Goal: Book appointment/travel/reservation

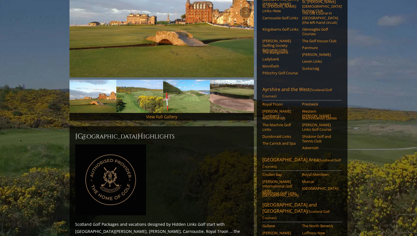
scroll to position [126, 0]
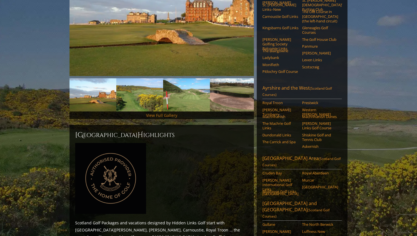
click at [160, 113] on link "View Full Gallery" at bounding box center [161, 115] width 31 height 5
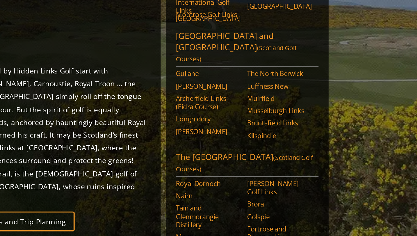
scroll to position [206, 0]
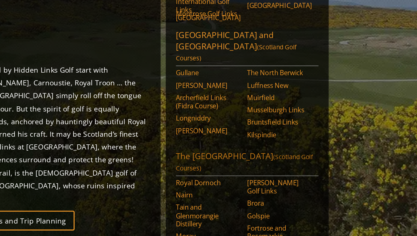
click at [305, 188] on link "The Scottish Highlands (Scotland Golf Courses)" at bounding box center [302, 195] width 79 height 14
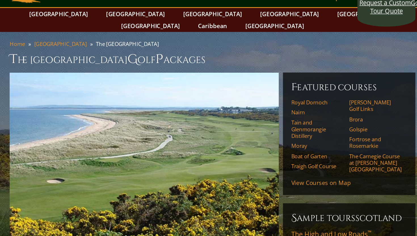
scroll to position [22, 0]
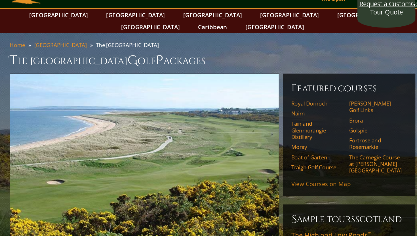
click at [279, 123] on link "View Courses on Map" at bounding box center [283, 125] width 41 height 5
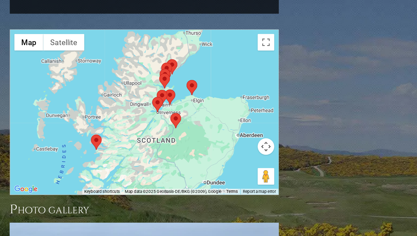
scroll to position [572, 0]
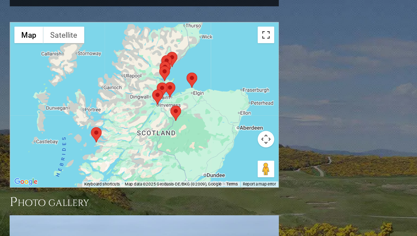
click at [246, 18] on button "Toggle fullscreen view" at bounding box center [245, 23] width 11 height 11
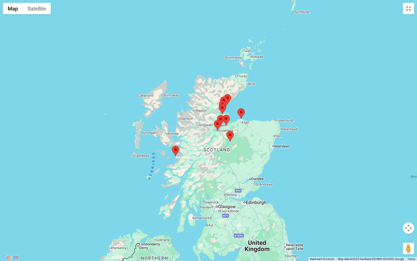
click at [410, 224] on button "Map camera controls" at bounding box center [408, 227] width 11 height 11
click at [394, 212] on button "Zoom in" at bounding box center [394, 213] width 11 height 11
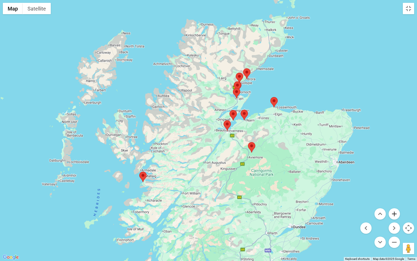
click at [394, 212] on button "Zoom in" at bounding box center [394, 213] width 11 height 11
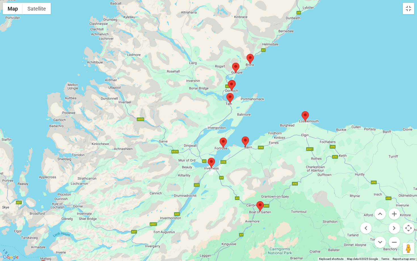
drag, startPoint x: 320, startPoint y: 131, endPoint x: 282, endPoint y: 173, distance: 56.0
click at [282, 173] on div at bounding box center [208, 130] width 417 height 261
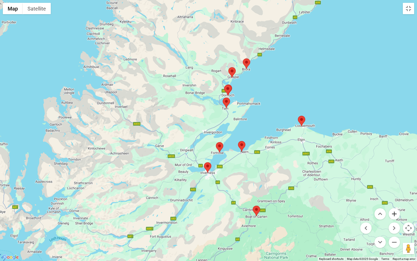
click at [394, 213] on button "Zoom in" at bounding box center [394, 213] width 11 height 11
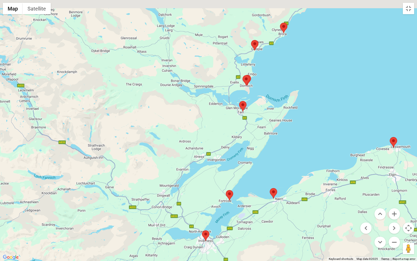
drag, startPoint x: 307, startPoint y: 134, endPoint x: 306, endPoint y: 208, distance: 74.4
click at [306, 207] on div at bounding box center [208, 130] width 417 height 261
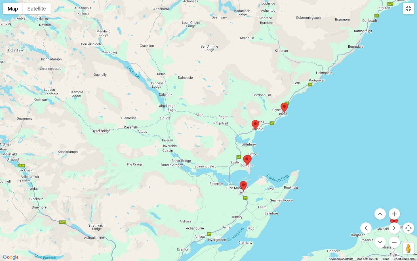
click at [243, 155] on area at bounding box center [243, 155] width 0 height 0
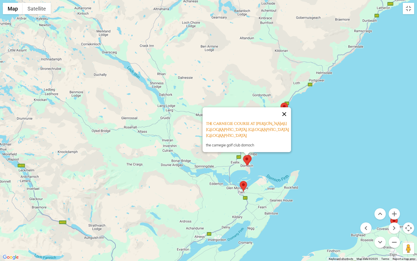
click at [286, 118] on button "Close" at bounding box center [285, 114] width 14 height 14
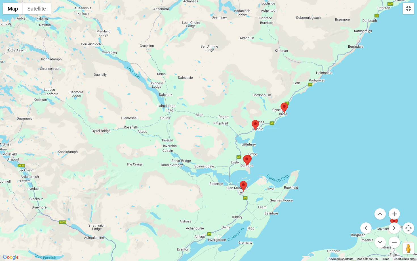
click at [240, 181] on area at bounding box center [240, 181] width 0 height 0
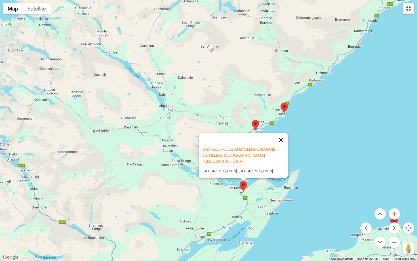
click at [285, 143] on button "Close" at bounding box center [281, 140] width 14 height 14
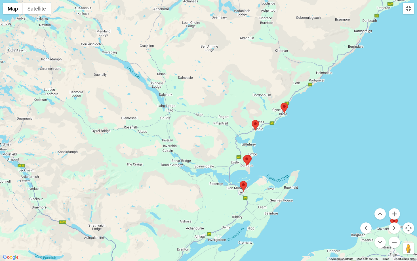
click at [252, 120] on area at bounding box center [252, 120] width 0 height 0
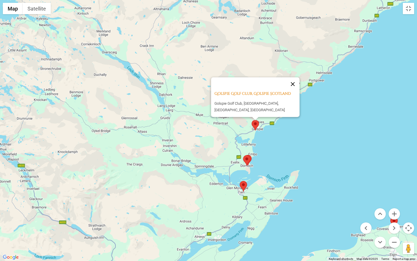
click at [297, 89] on button "Close" at bounding box center [293, 84] width 14 height 14
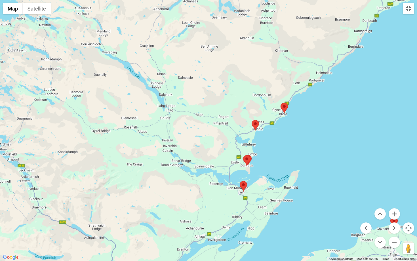
click at [287, 112] on img at bounding box center [284, 108] width 7 height 11
click at [281, 103] on area at bounding box center [281, 103] width 0 height 0
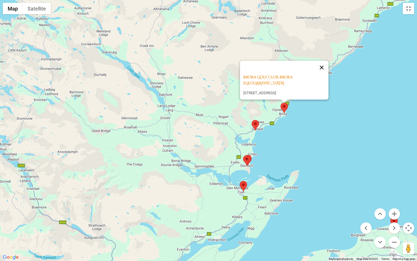
click at [318, 70] on button "Close" at bounding box center [322, 68] width 14 height 14
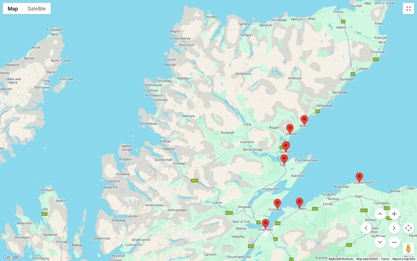
drag, startPoint x: 327, startPoint y: 149, endPoint x: 309, endPoint y: 124, distance: 31.2
click at [310, 124] on div at bounding box center [208, 130] width 417 height 261
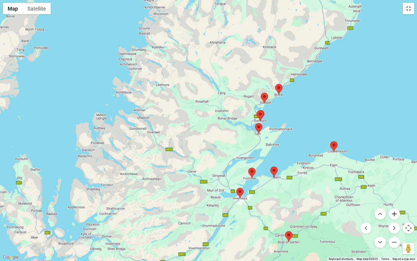
click at [397, 213] on button "Zoom in" at bounding box center [394, 213] width 11 height 11
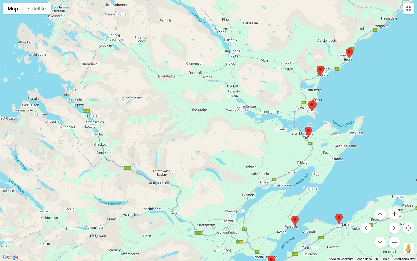
click at [397, 213] on button "Zoom in" at bounding box center [394, 213] width 11 height 11
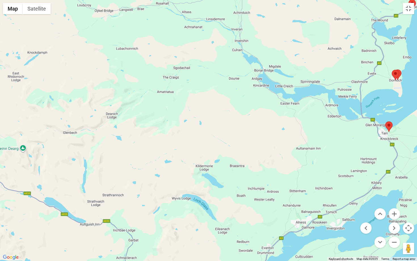
drag, startPoint x: 379, startPoint y: 206, endPoint x: 337, endPoint y: 185, distance: 46.7
click at [337, 185] on div at bounding box center [208, 130] width 417 height 261
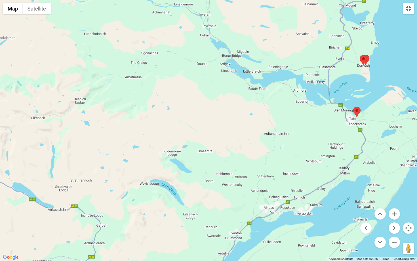
drag, startPoint x: 326, startPoint y: 201, endPoint x: 321, endPoint y: 148, distance: 53.1
click at [320, 149] on div at bounding box center [208, 130] width 417 height 261
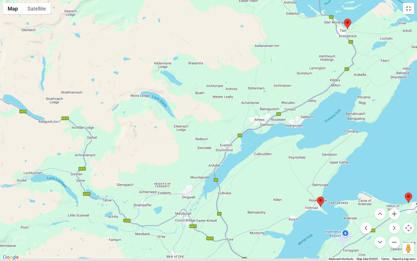
drag, startPoint x: 321, startPoint y: 148, endPoint x: 321, endPoint y: 126, distance: 22.1
click at [321, 127] on div at bounding box center [208, 130] width 417 height 261
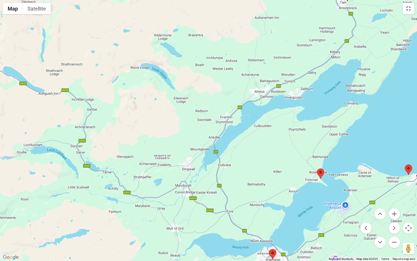
drag, startPoint x: 306, startPoint y: 186, endPoint x: 306, endPoint y: 134, distance: 51.9
click at [306, 134] on div at bounding box center [208, 130] width 417 height 261
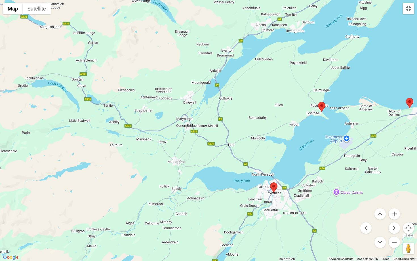
click at [270, 182] on area at bounding box center [270, 182] width 0 height 0
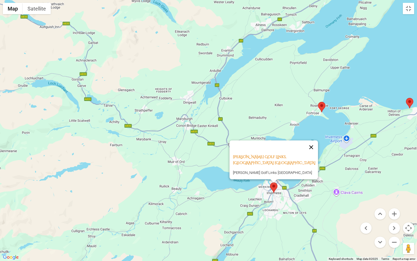
click at [314, 144] on button "Close" at bounding box center [312, 147] width 14 height 14
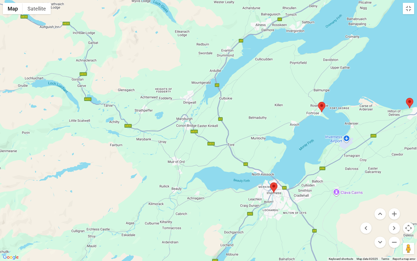
click at [318, 102] on area at bounding box center [318, 102] width 0 height 0
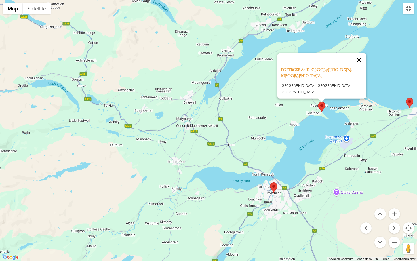
click at [364, 55] on button "Close" at bounding box center [359, 60] width 14 height 14
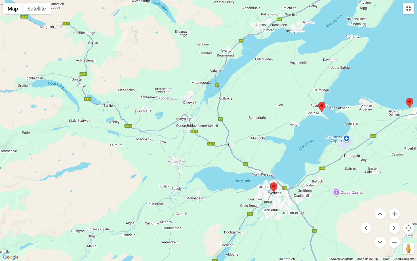
click at [406, 98] on area at bounding box center [406, 98] width 0 height 0
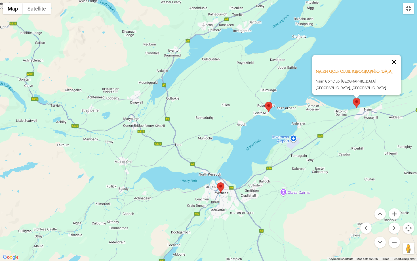
click at [395, 66] on button "Close" at bounding box center [394, 62] width 14 height 14
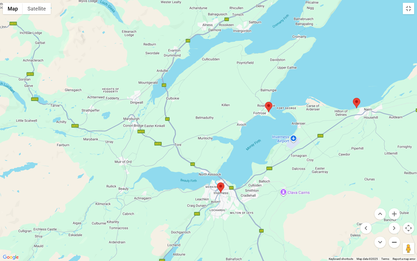
click at [394, 236] on button "Zoom out" at bounding box center [394, 242] width 11 height 11
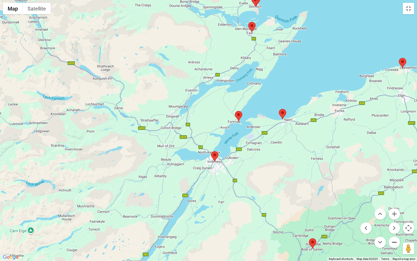
click at [394, 236] on button "Zoom out" at bounding box center [394, 242] width 11 height 11
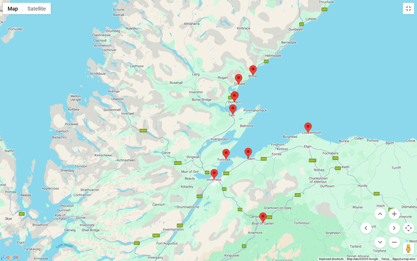
drag, startPoint x: 314, startPoint y: 203, endPoint x: 316, endPoint y: 238, distance: 35.3
click at [316, 236] on div at bounding box center [208, 130] width 417 height 261
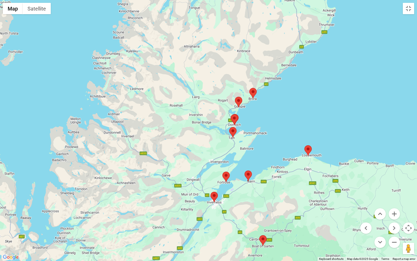
drag, startPoint x: 316, startPoint y: 238, endPoint x: 317, endPoint y: 258, distance: 19.6
click at [316, 236] on div "Map Terrain Satellite Labels Keyboard shortcuts Map Data Map data ©2025 Google …" at bounding box center [208, 130] width 417 height 261
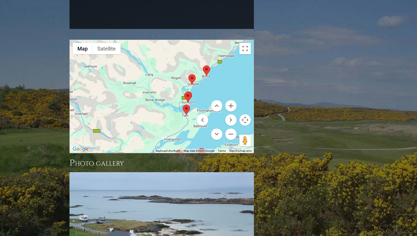
scroll to position [555, 0]
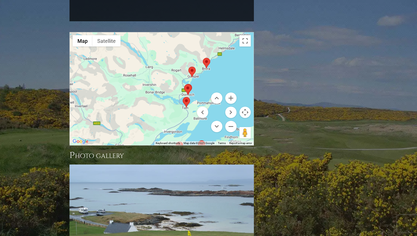
click at [148, 51] on div at bounding box center [162, 88] width 184 height 113
click at [245, 35] on button "Toggle fullscreen view" at bounding box center [245, 40] width 11 height 11
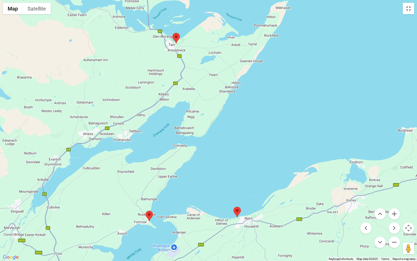
drag, startPoint x: 228, startPoint y: 179, endPoint x: 264, endPoint y: 147, distance: 47.7
click at [263, 148] on div at bounding box center [208, 130] width 417 height 261
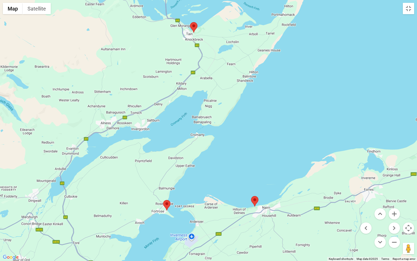
click at [163, 200] on area at bounding box center [163, 200] width 0 height 0
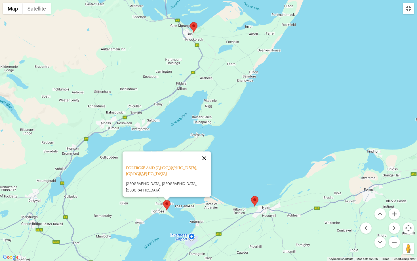
click at [210, 153] on button "Close" at bounding box center [205, 159] width 14 height 14
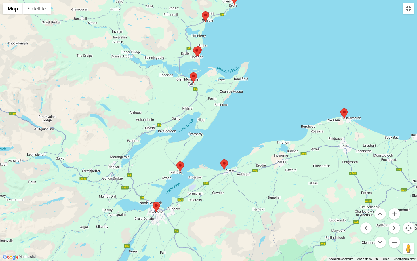
click at [177, 161] on area at bounding box center [177, 161] width 0 height 0
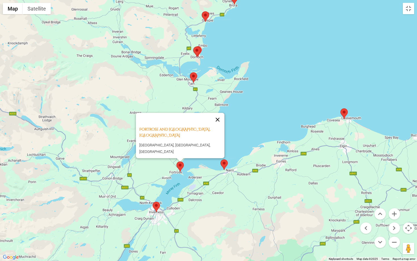
click at [219, 117] on button "Close" at bounding box center [218, 120] width 14 height 14
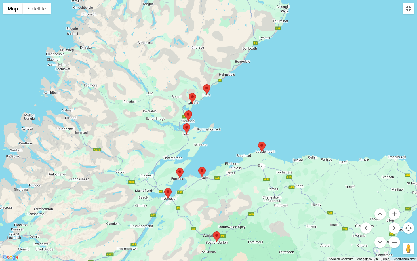
drag, startPoint x: 146, startPoint y: 135, endPoint x: 161, endPoint y: 152, distance: 22.7
click at [161, 152] on div at bounding box center [208, 130] width 417 height 261
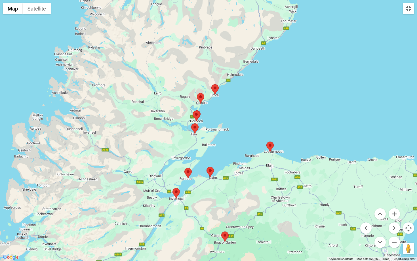
click at [193, 111] on area at bounding box center [193, 111] width 0 height 0
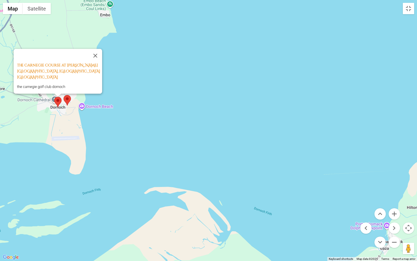
drag, startPoint x: 173, startPoint y: 117, endPoint x: 235, endPoint y: 119, distance: 62.2
click at [234, 118] on div "The Carnegie Course at [PERSON_NAME][GEOGRAPHIC_DATA], [GEOGRAPHIC_DATA] [GEOGR…" at bounding box center [208, 130] width 417 height 261
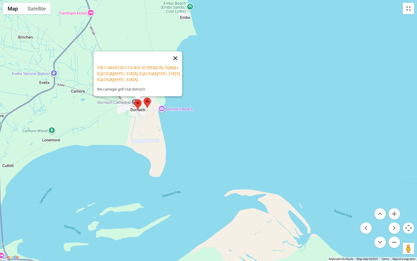
click at [179, 60] on button "Close" at bounding box center [176, 58] width 14 height 14
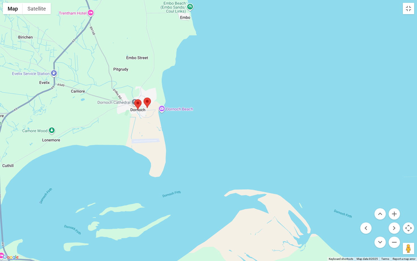
click at [144, 98] on area at bounding box center [144, 98] width 0 height 0
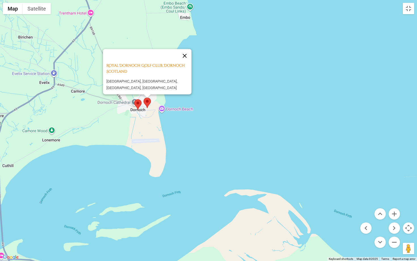
click at [189, 53] on button "Close" at bounding box center [185, 56] width 14 height 14
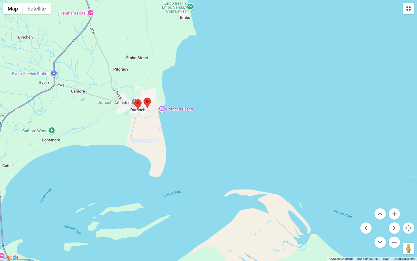
click at [134, 99] on area at bounding box center [134, 99] width 0 height 0
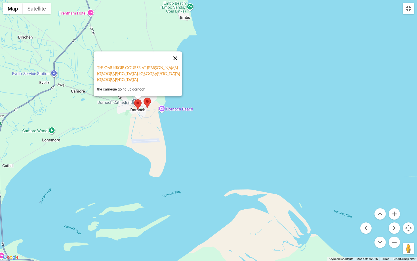
click at [179, 59] on button "Close" at bounding box center [176, 58] width 14 height 14
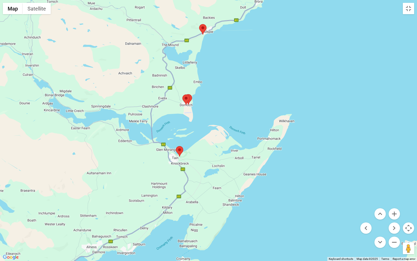
drag, startPoint x: 154, startPoint y: 175, endPoint x: 158, endPoint y: 143, distance: 32.3
click at [158, 143] on div at bounding box center [208, 130] width 417 height 261
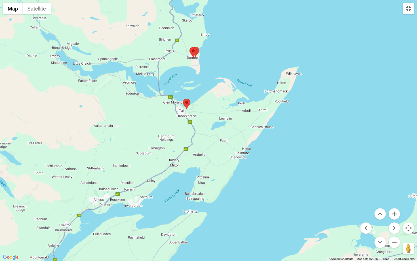
drag, startPoint x: 158, startPoint y: 143, endPoint x: 173, endPoint y: 94, distance: 50.8
click at [173, 95] on div at bounding box center [208, 130] width 417 height 261
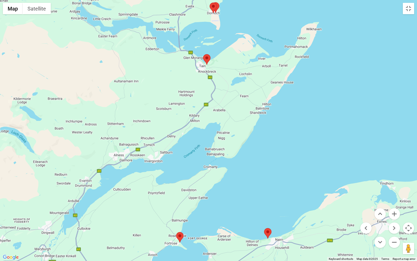
drag, startPoint x: 117, startPoint y: 180, endPoint x: 116, endPoint y: 125, distance: 55.1
click at [116, 125] on div at bounding box center [208, 130] width 417 height 261
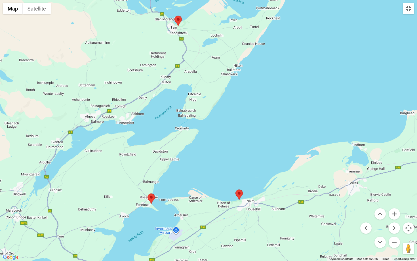
drag, startPoint x: 117, startPoint y: 121, endPoint x: 90, endPoint y: 192, distance: 75.2
click at [90, 191] on div at bounding box center [208, 130] width 417 height 261
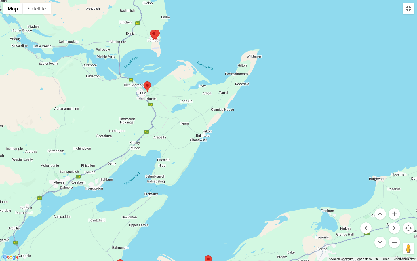
drag, startPoint x: 126, startPoint y: 142, endPoint x: 98, endPoint y: 197, distance: 61.8
click at [98, 197] on div at bounding box center [208, 130] width 417 height 261
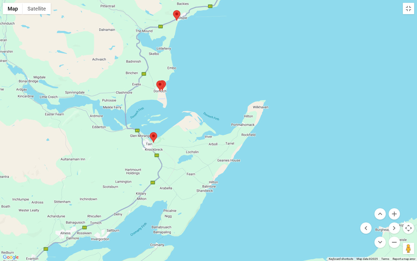
drag, startPoint x: 108, startPoint y: 163, endPoint x: 123, endPoint y: 193, distance: 33.5
click at [123, 192] on div at bounding box center [208, 130] width 417 height 261
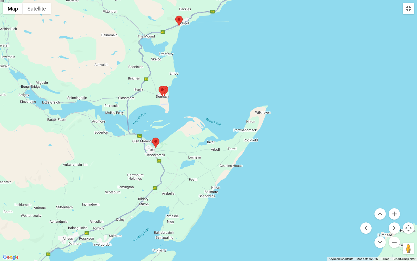
click at [152, 138] on area at bounding box center [152, 138] width 0 height 0
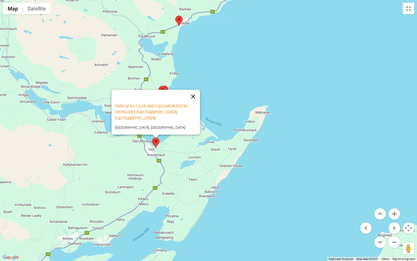
click at [197, 99] on button "Close" at bounding box center [193, 97] width 14 height 14
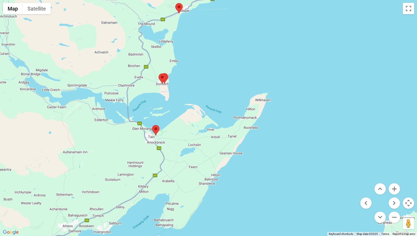
scroll to position [13, 0]
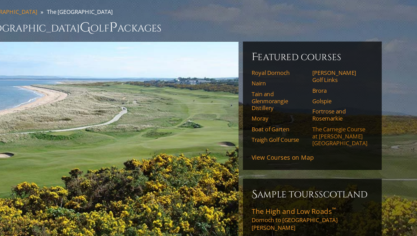
click at [311, 114] on link "The Carnegie Course at [PERSON_NAME][GEOGRAPHIC_DATA]" at bounding box center [320, 121] width 36 height 14
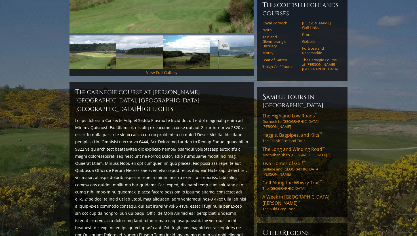
scroll to position [185, 0]
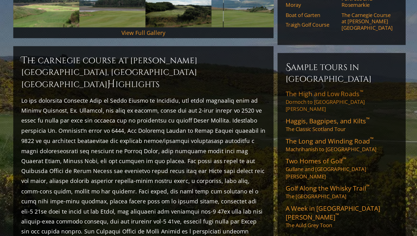
click at [288, 112] on span "The High and Low Roads ™" at bounding box center [290, 115] width 55 height 6
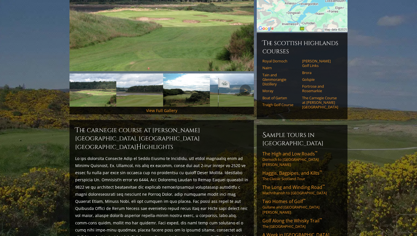
scroll to position [148, 0]
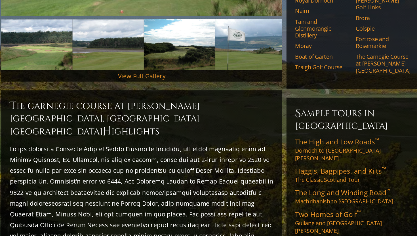
click at [268, 216] on span "Golf Along the Whisky Trail ™" at bounding box center [293, 219] width 60 height 6
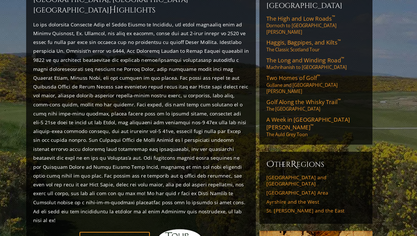
scroll to position [255, 0]
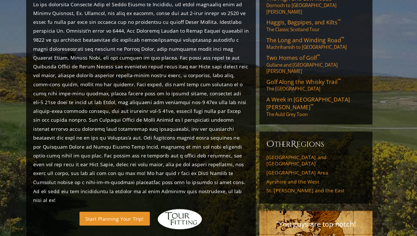
click at [145, 217] on link "Start Planning Your Trip!" at bounding box center [140, 222] width 56 height 11
